Goal: Task Accomplishment & Management: Complete application form

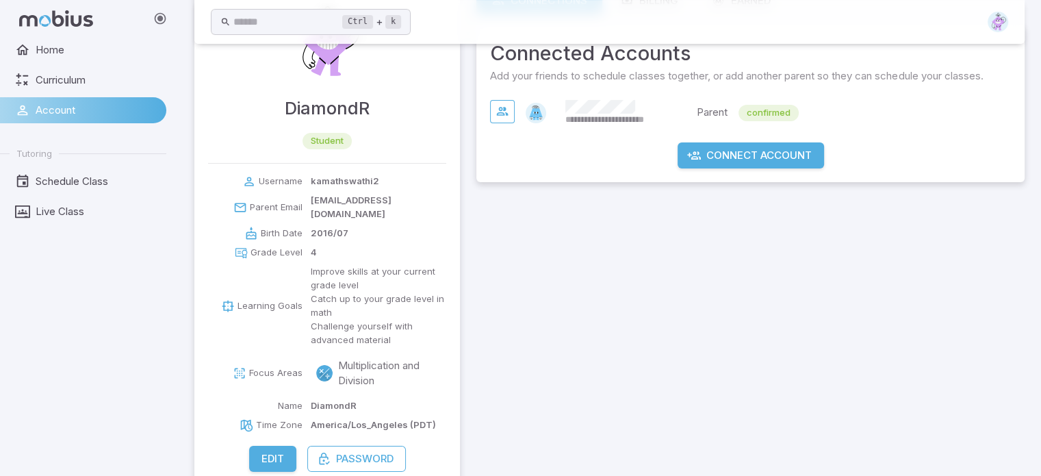
scroll to position [84, 0]
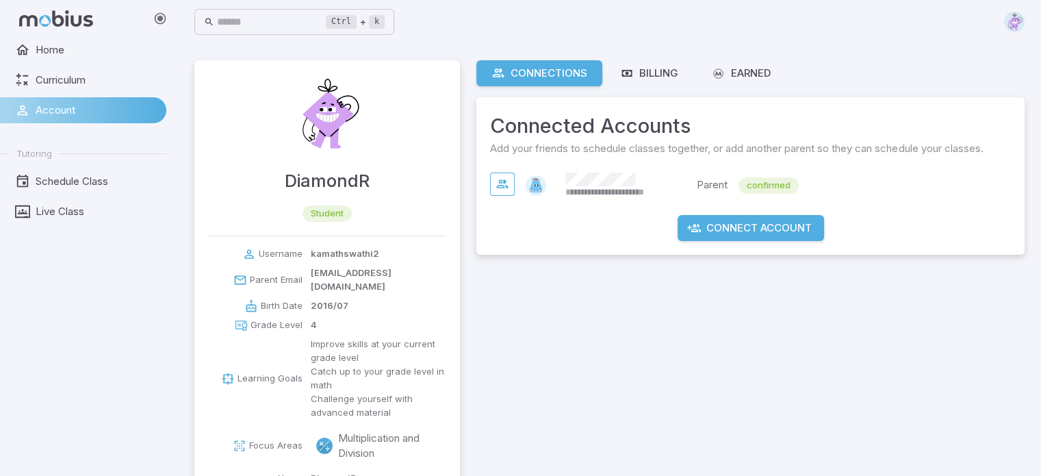
click at [66, 112] on span "Account" at bounding box center [96, 110] width 121 height 15
click at [40, 47] on span "Home" at bounding box center [96, 49] width 121 height 15
click at [74, 109] on span "Account" at bounding box center [96, 110] width 121 height 15
click at [558, 68] on div "Connections" at bounding box center [539, 73] width 96 height 15
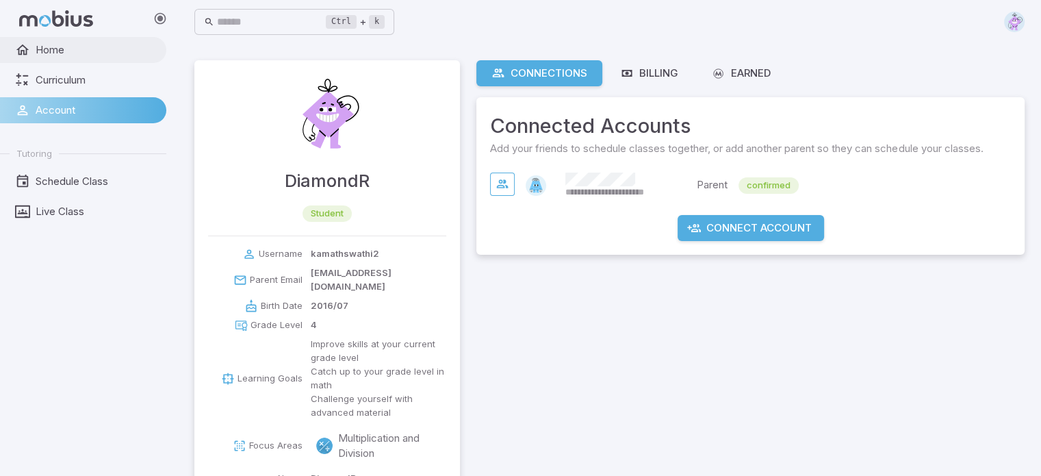
click at [68, 47] on span "Home" at bounding box center [96, 49] width 121 height 15
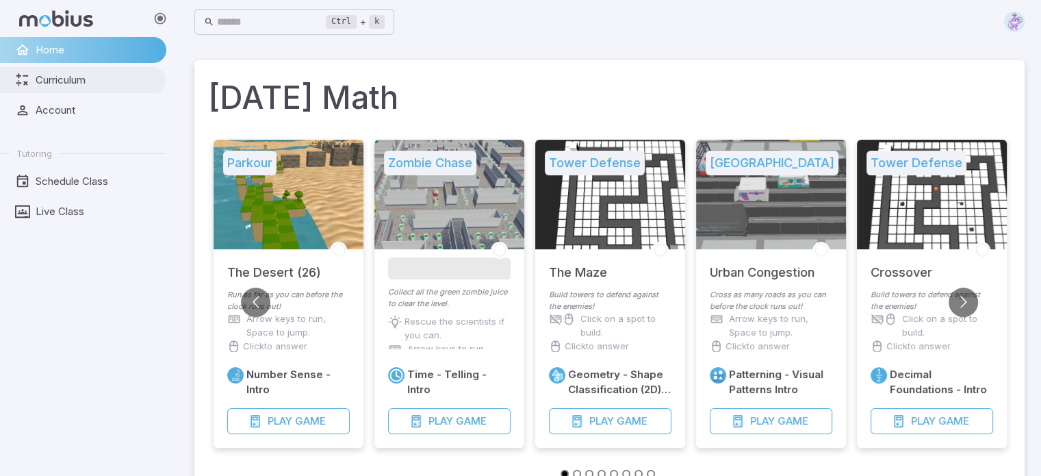
click at [90, 75] on span "Curriculum" at bounding box center [96, 80] width 121 height 15
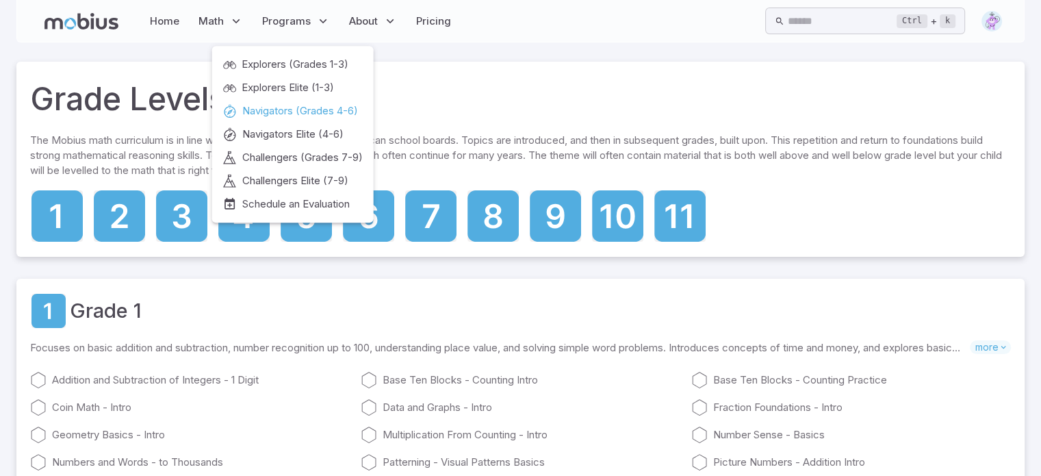
click at [282, 109] on span "Navigators (Grades 4-6)" at bounding box center [300, 110] width 116 height 15
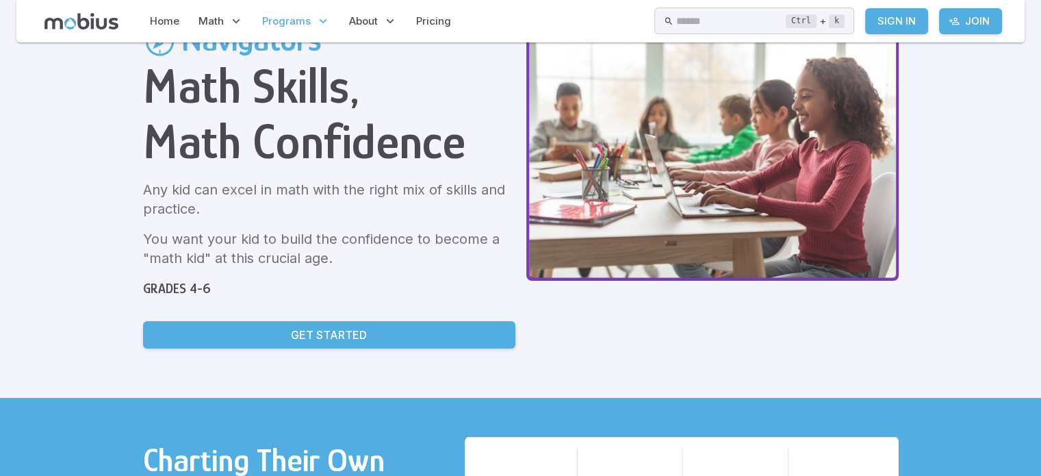
scroll to position [79, 0]
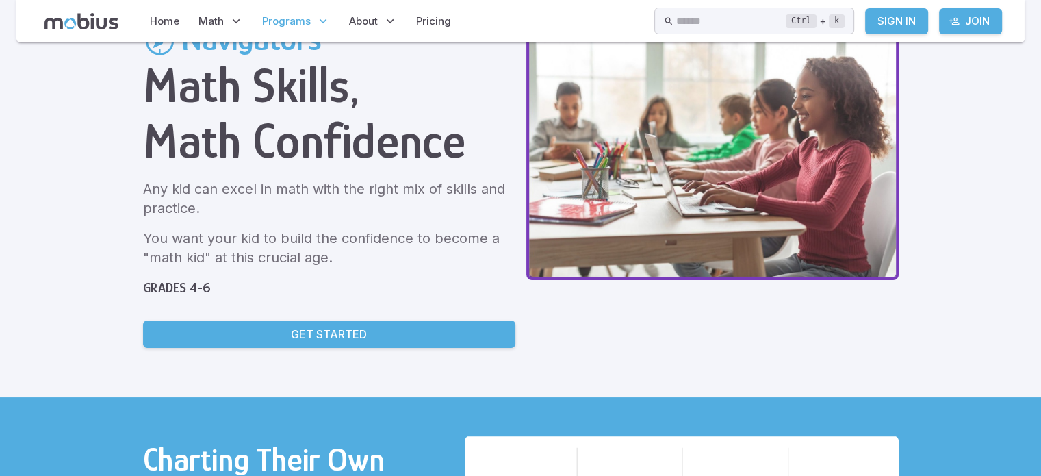
click at [326, 335] on p "Get Started" at bounding box center [329, 334] width 76 height 16
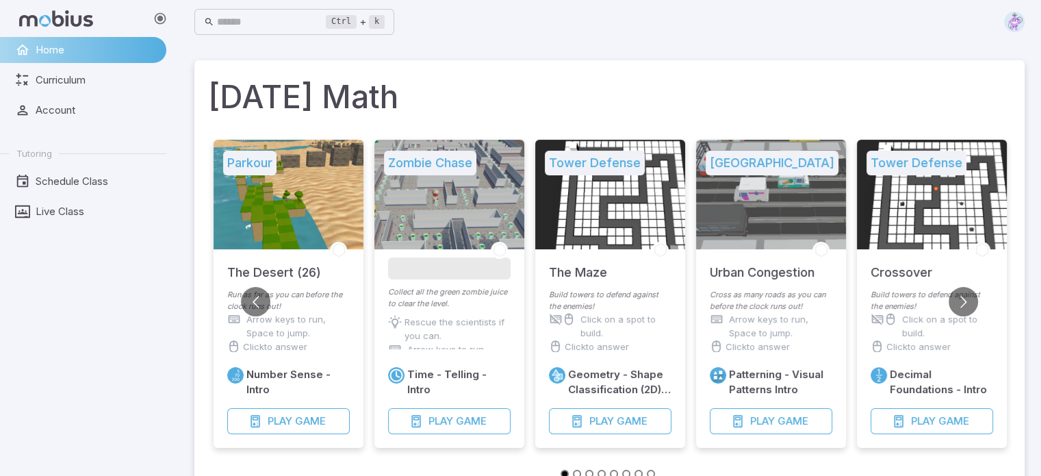
click at [1013, 24] on img at bounding box center [1014, 22] width 21 height 21
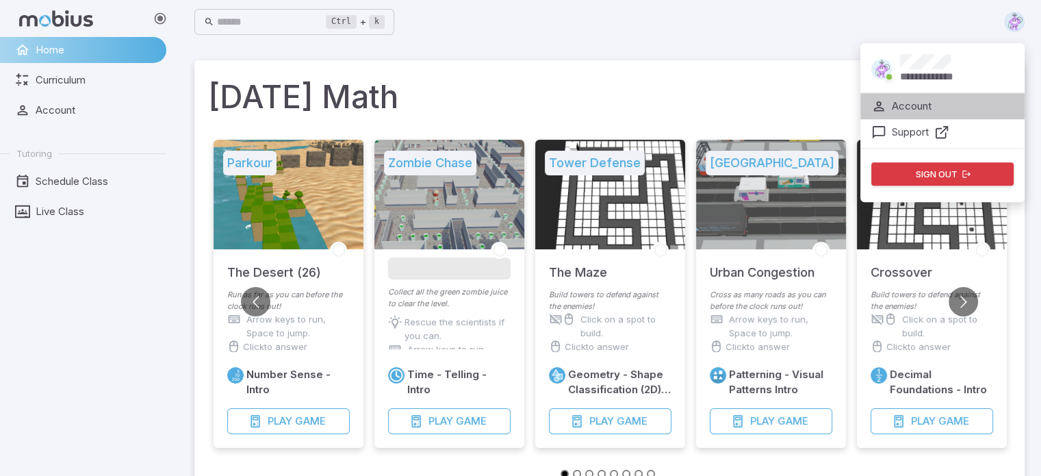
click at [927, 104] on p "Account" at bounding box center [911, 106] width 40 height 15
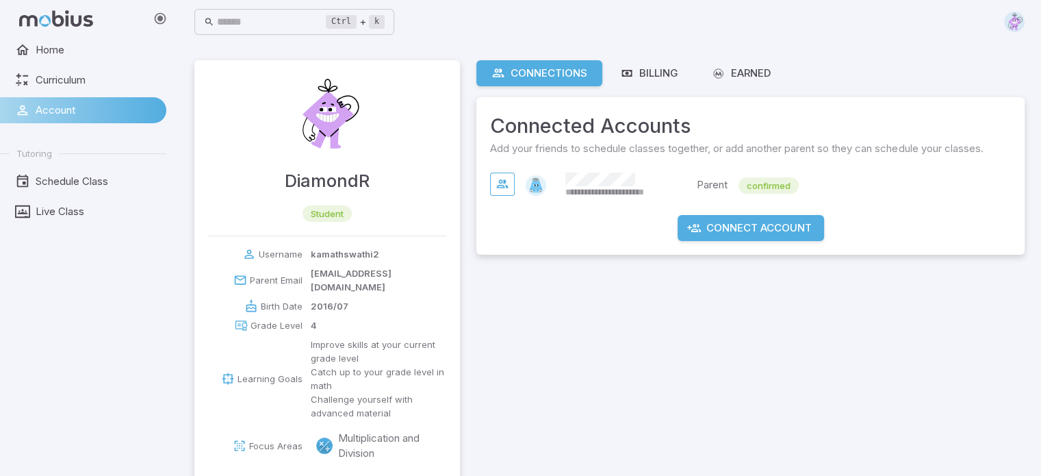
click at [1018, 18] on img at bounding box center [1014, 22] width 21 height 21
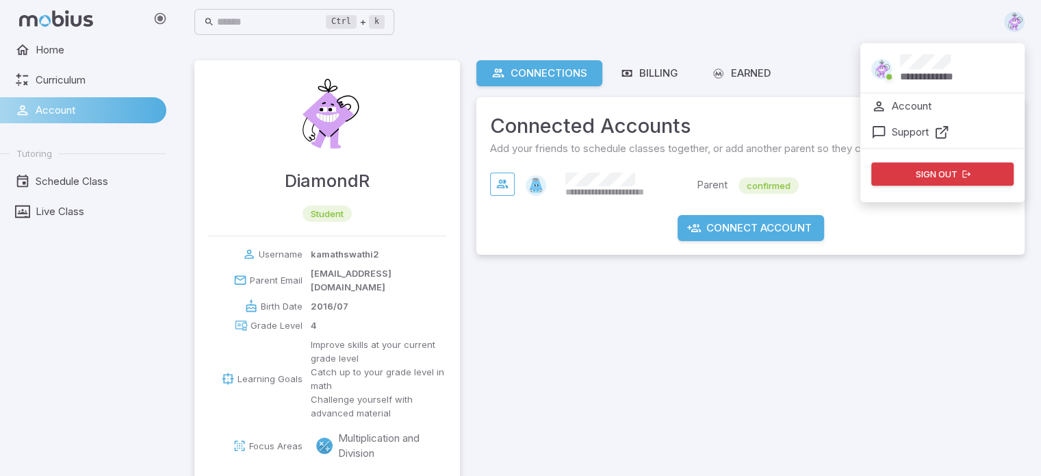
click at [940, 128] on icon at bounding box center [941, 132] width 15 height 15
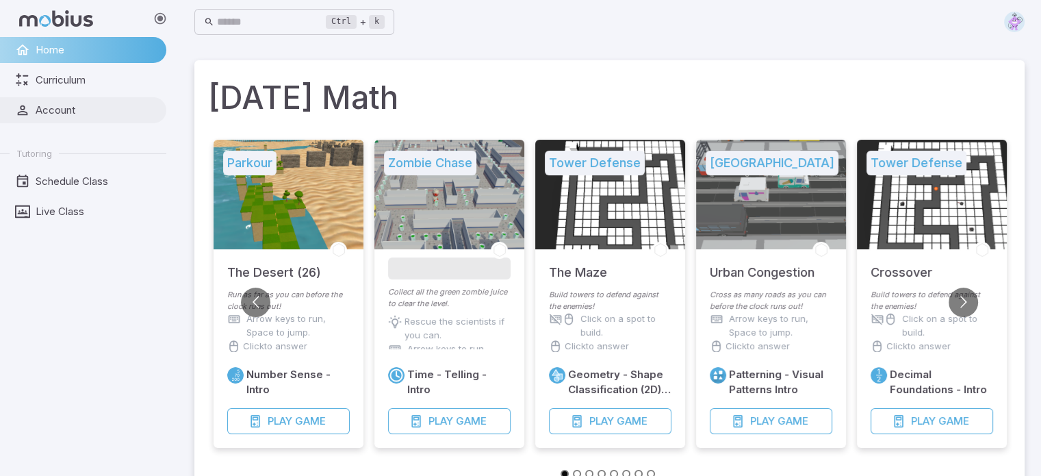
click at [77, 112] on span "Account" at bounding box center [96, 110] width 121 height 15
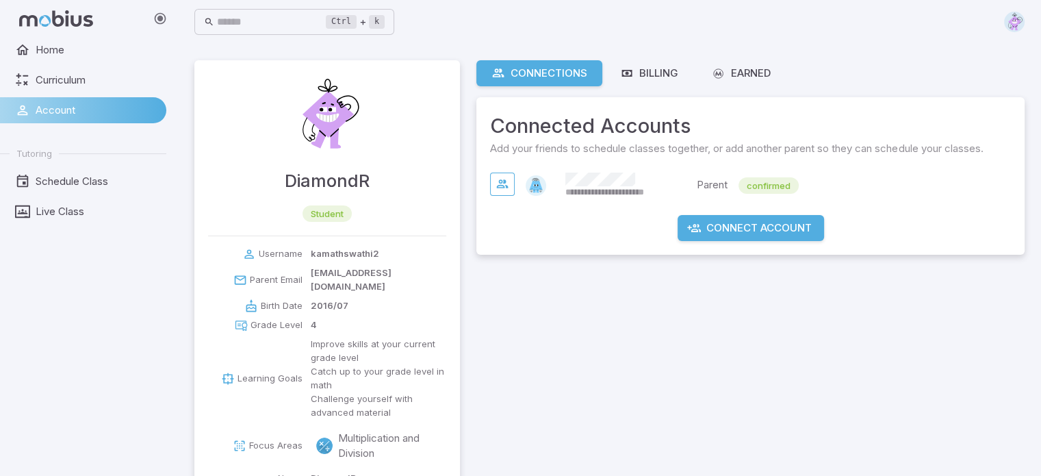
click at [1009, 18] on img at bounding box center [1014, 22] width 21 height 21
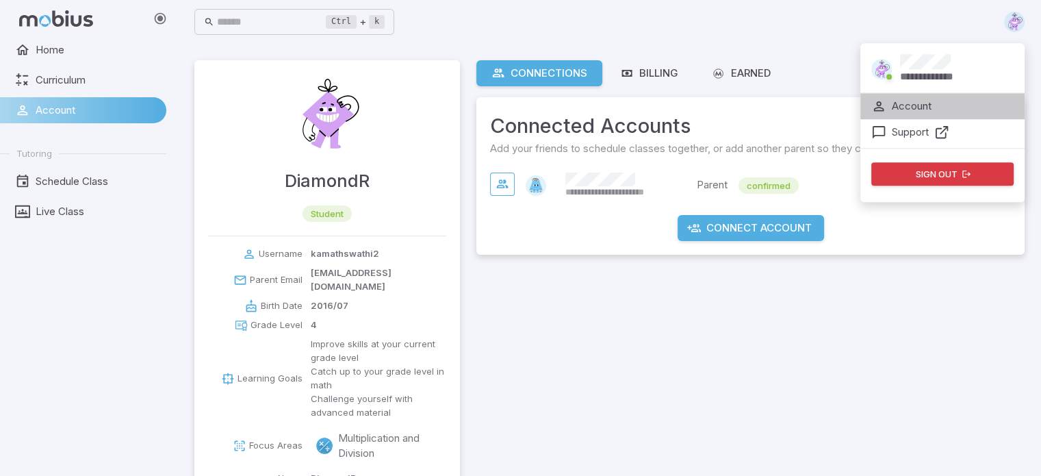
click at [920, 103] on p "Account" at bounding box center [911, 106] width 40 height 15
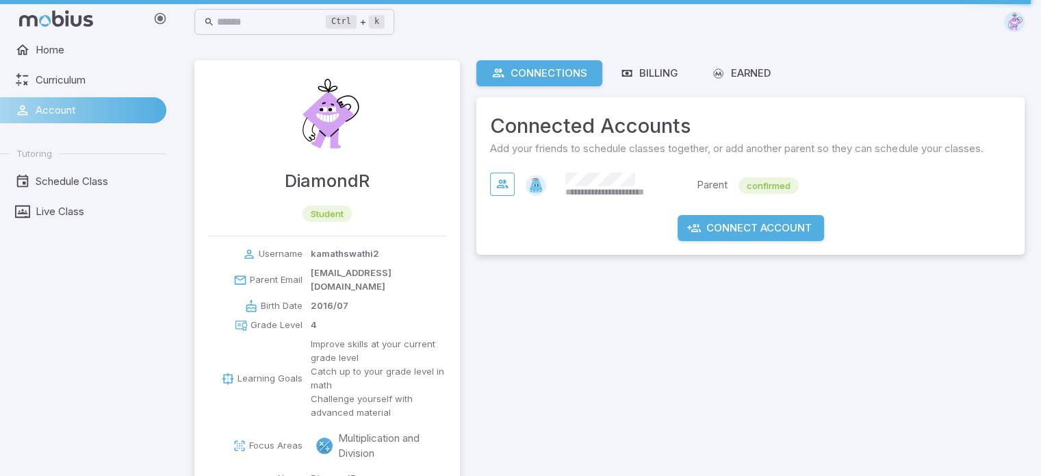
click at [1014, 19] on img at bounding box center [1014, 22] width 21 height 21
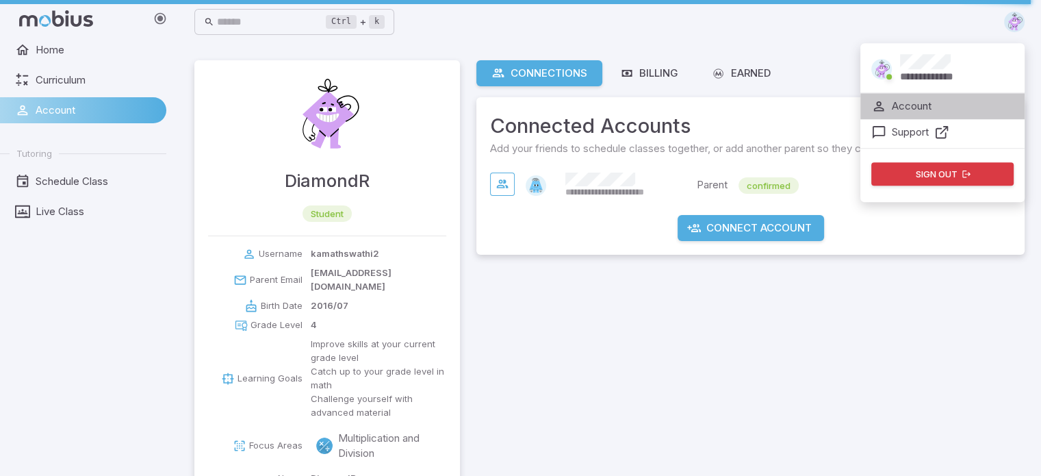
click at [924, 103] on p "Account" at bounding box center [911, 106] width 40 height 15
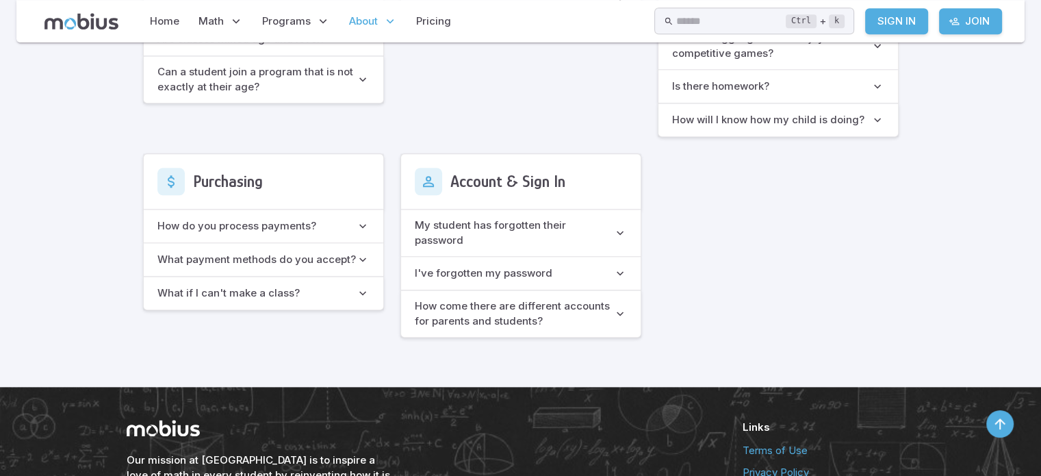
scroll to position [1095, 0]
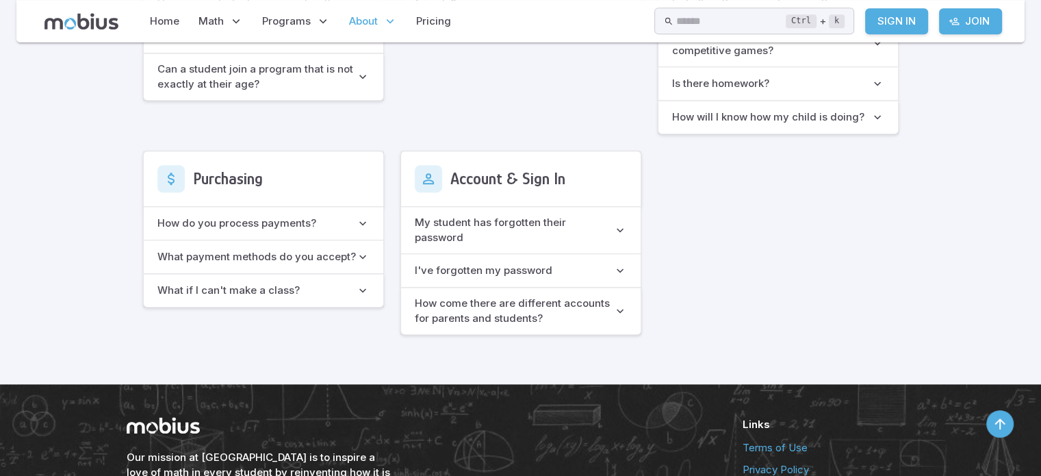
click at [616, 311] on icon "button" at bounding box center [620, 311] width 14 height 14
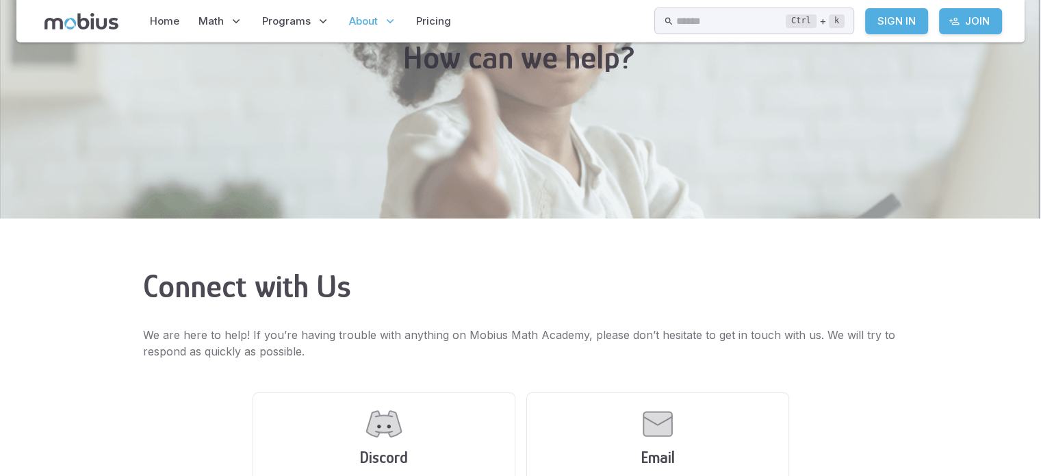
scroll to position [0, 0]
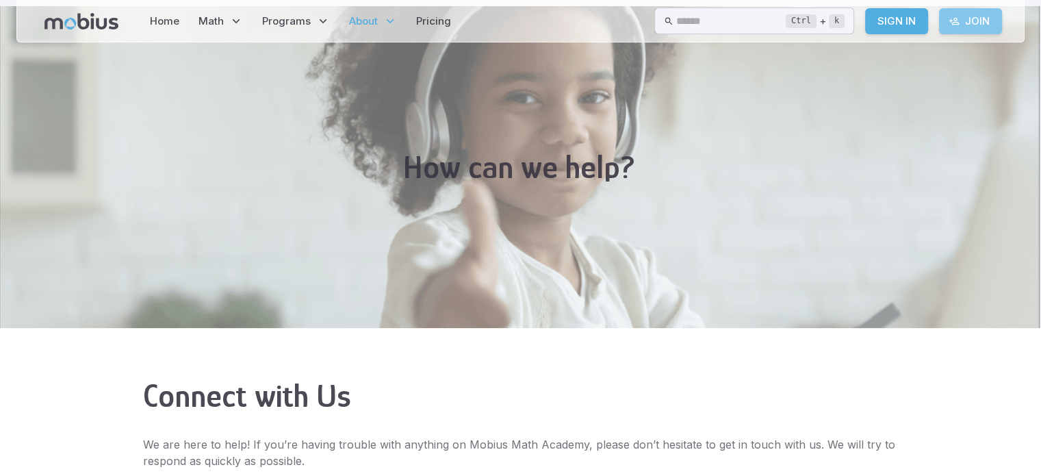
click at [972, 21] on link "Join" at bounding box center [970, 21] width 63 height 26
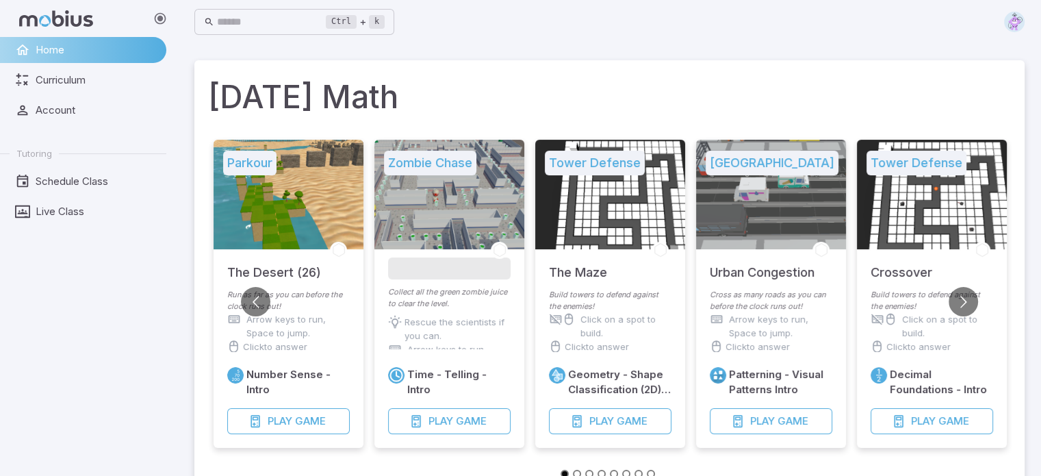
click at [1004, 29] on span at bounding box center [1014, 22] width 21 height 21
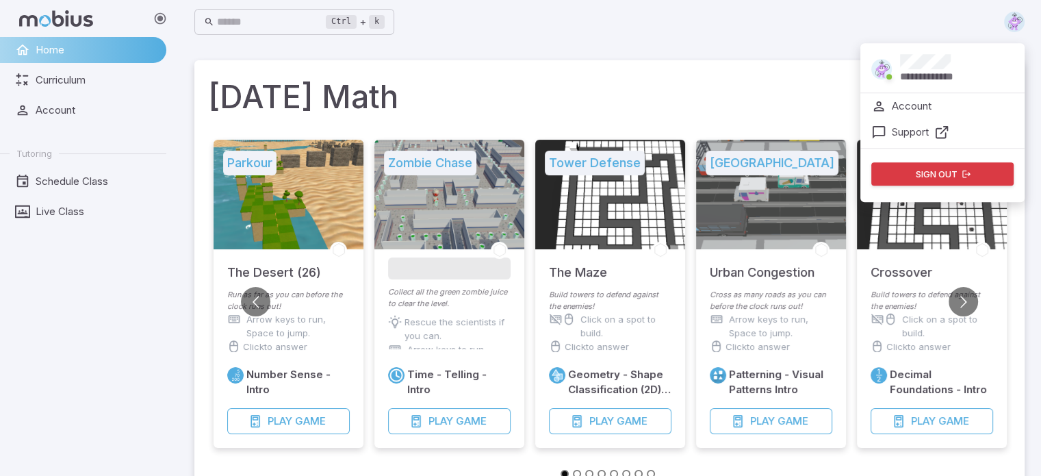
click at [952, 177] on button "Sign out" at bounding box center [942, 173] width 142 height 23
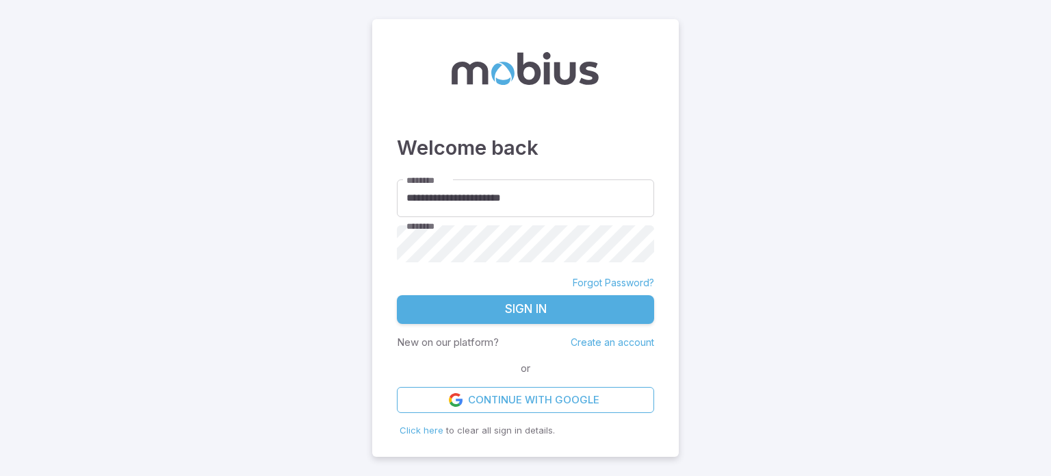
click at [613, 341] on link "Create an account" at bounding box center [612, 342] width 83 height 12
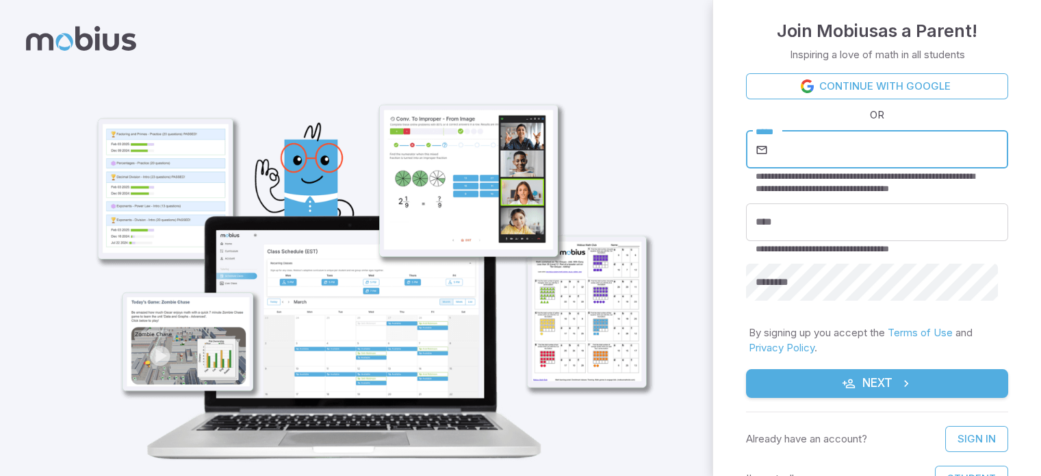
click at [795, 148] on input "*****" at bounding box center [888, 150] width 237 height 38
type input "**********"
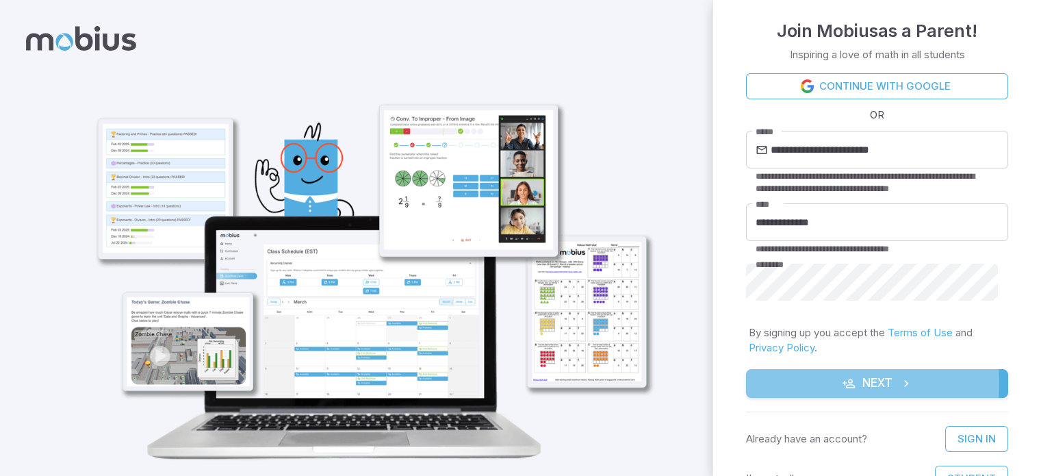
click at [785, 383] on button "Next" at bounding box center [877, 383] width 262 height 29
